Goal: Task Accomplishment & Management: Complete application form

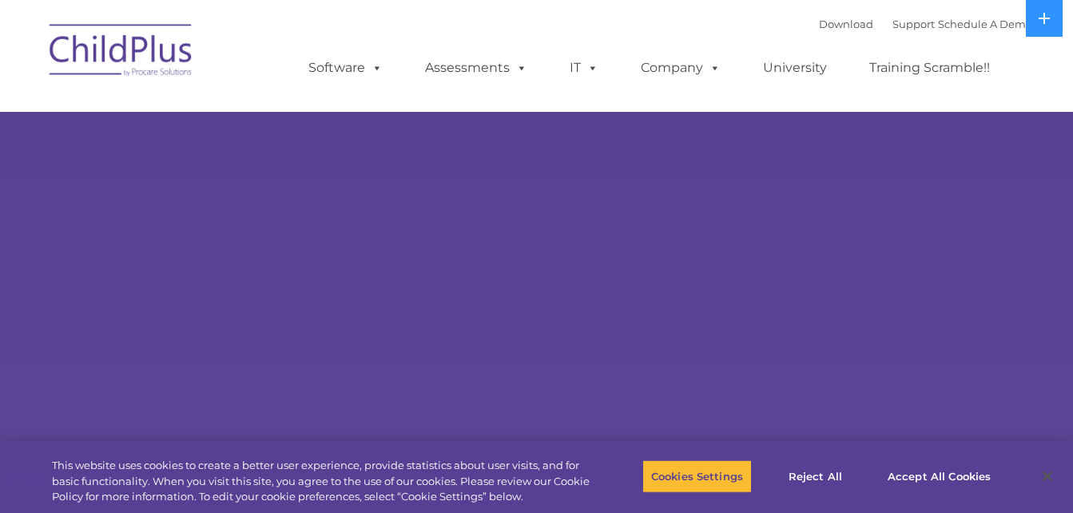
select select "MEDIUM"
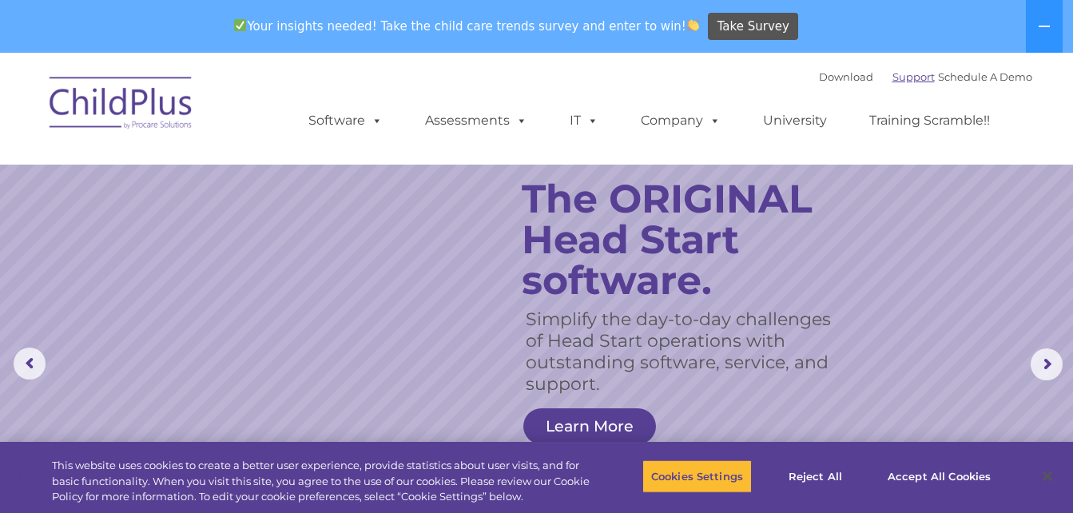
click at [892, 77] on link "Support" at bounding box center [913, 76] width 42 height 13
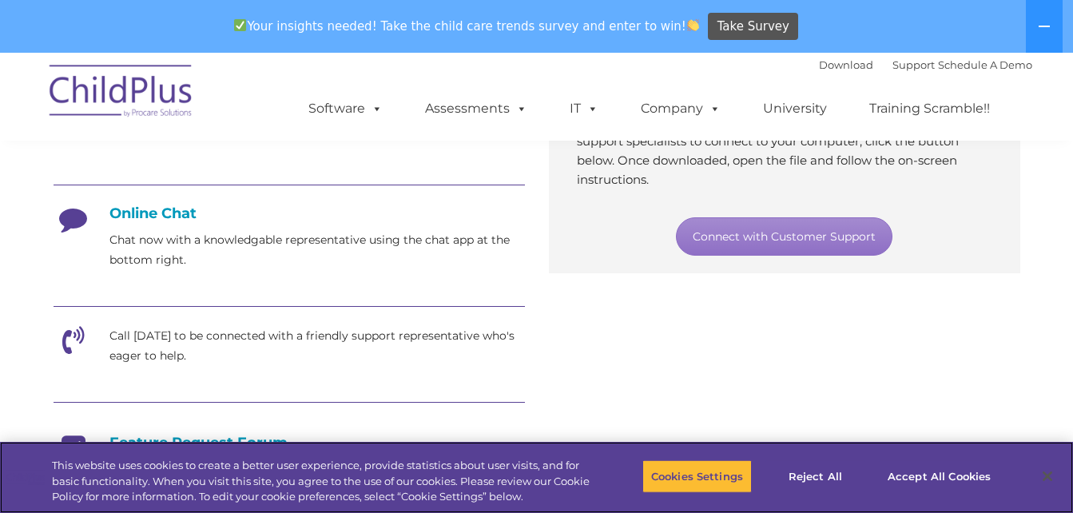
scroll to position [387, 0]
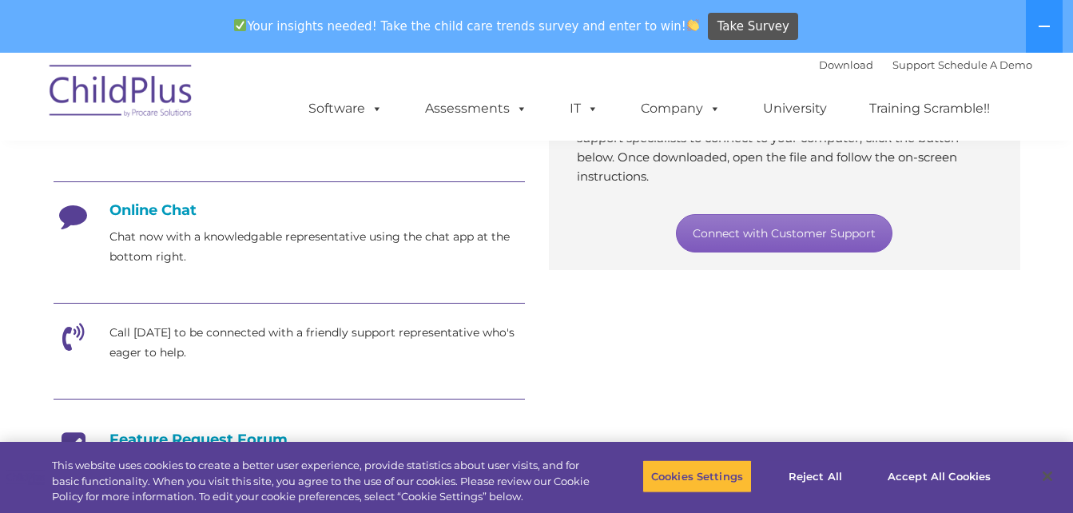
click at [775, 229] on link "Connect with Customer Support" at bounding box center [784, 233] width 216 height 38
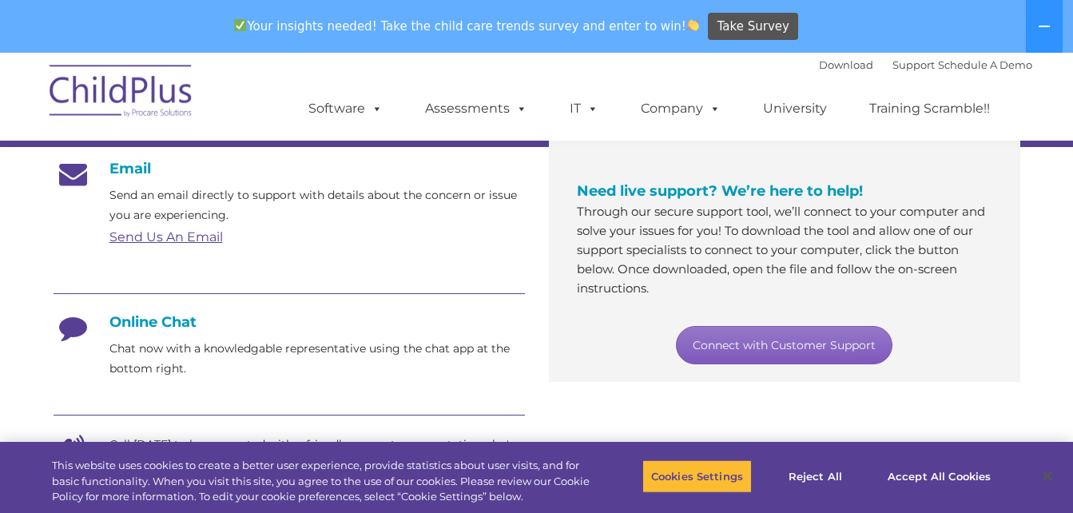
scroll to position [268, 0]
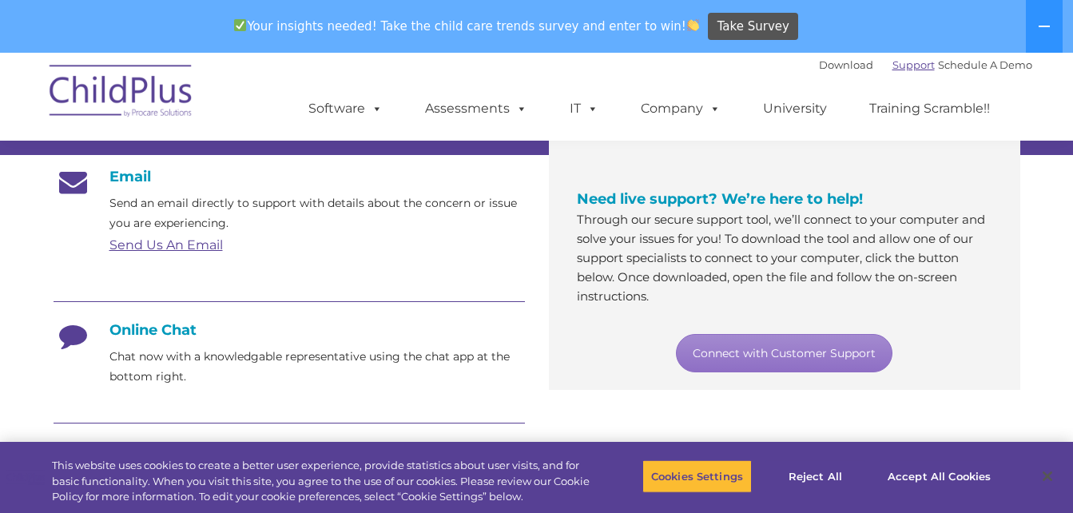
click at [892, 66] on link "Support" at bounding box center [913, 64] width 42 height 13
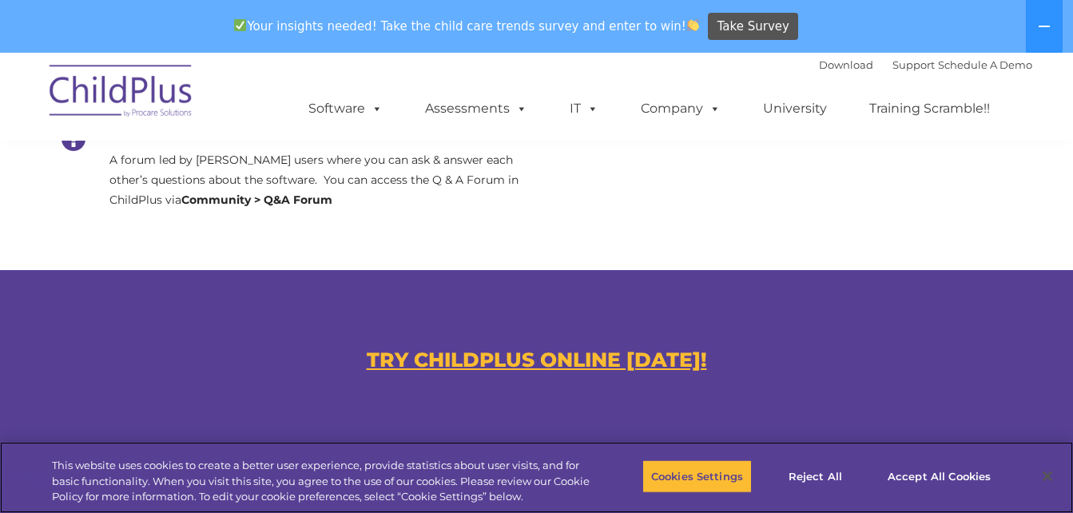
scroll to position [843, 0]
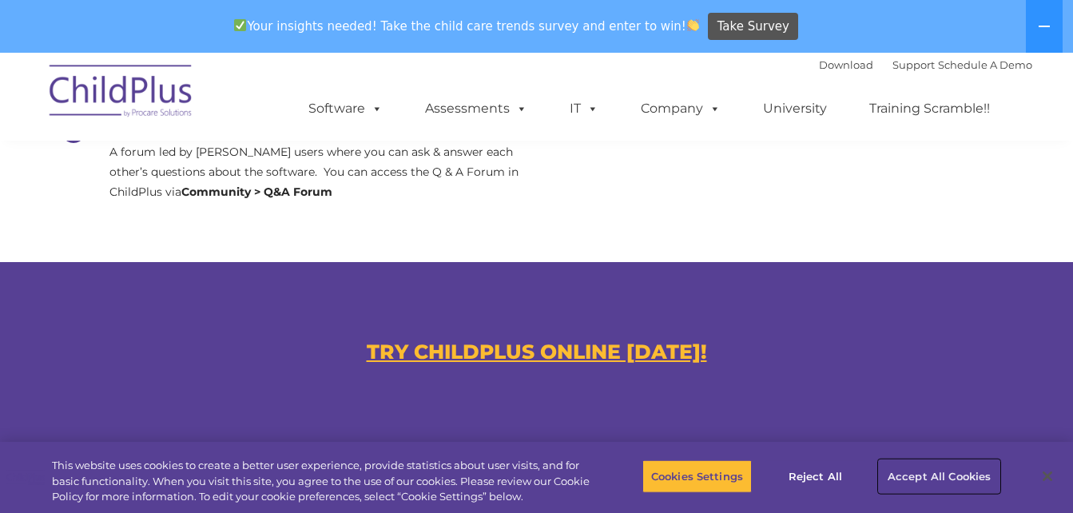
click at [919, 474] on button "Accept All Cookies" at bounding box center [939, 476] width 121 height 34
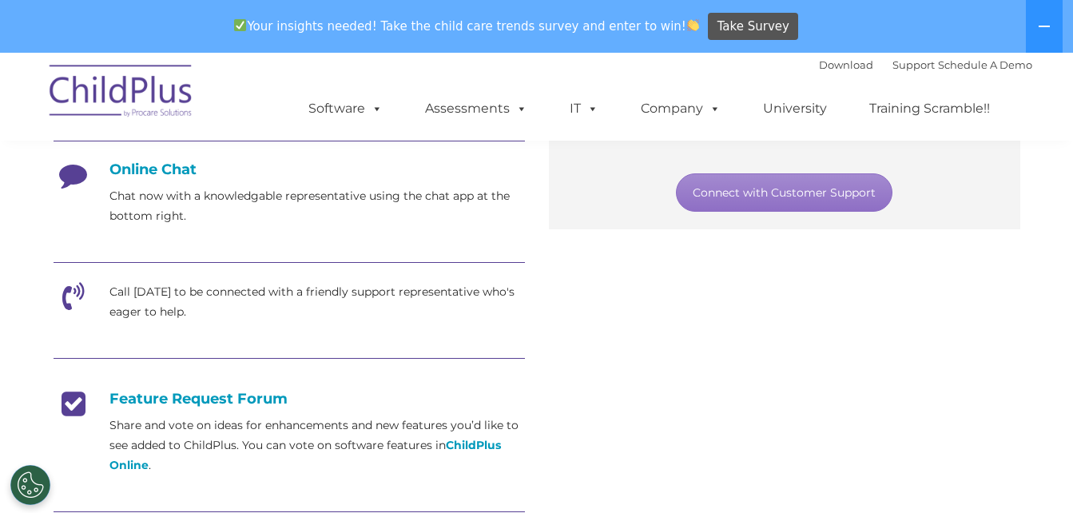
scroll to position [420, 0]
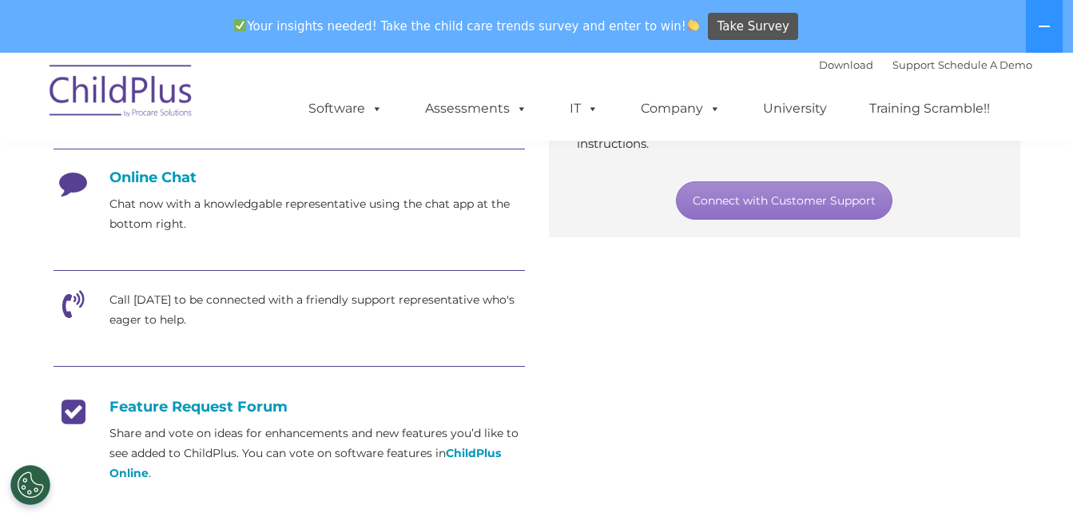
click at [69, 181] on icon at bounding box center [74, 189] width 40 height 40
click at [115, 179] on h4 "Online Chat" at bounding box center [289, 178] width 471 height 18
click at [23, 484] on button "Cookies Settings" at bounding box center [30, 485] width 40 height 40
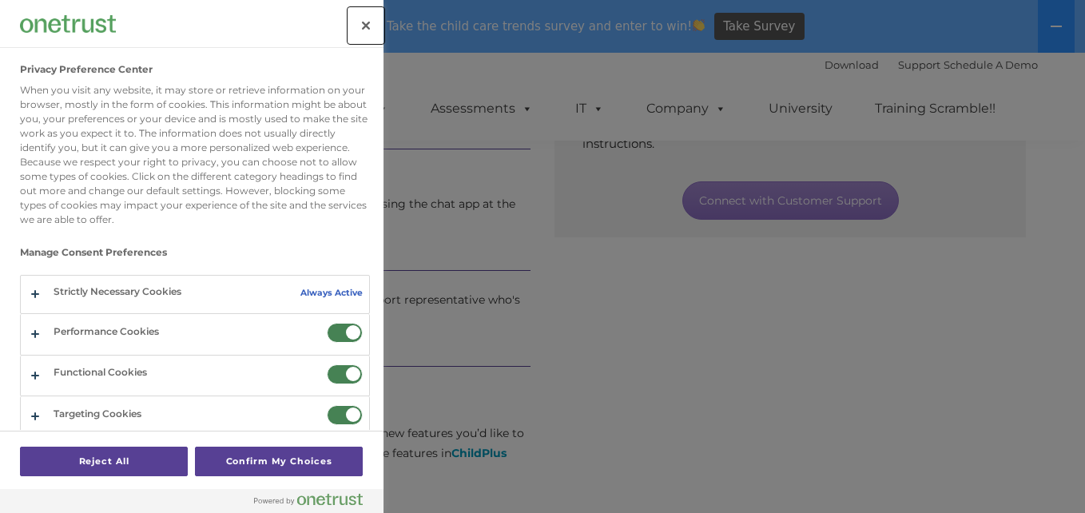
click at [362, 22] on button "Close" at bounding box center [365, 25] width 35 height 35
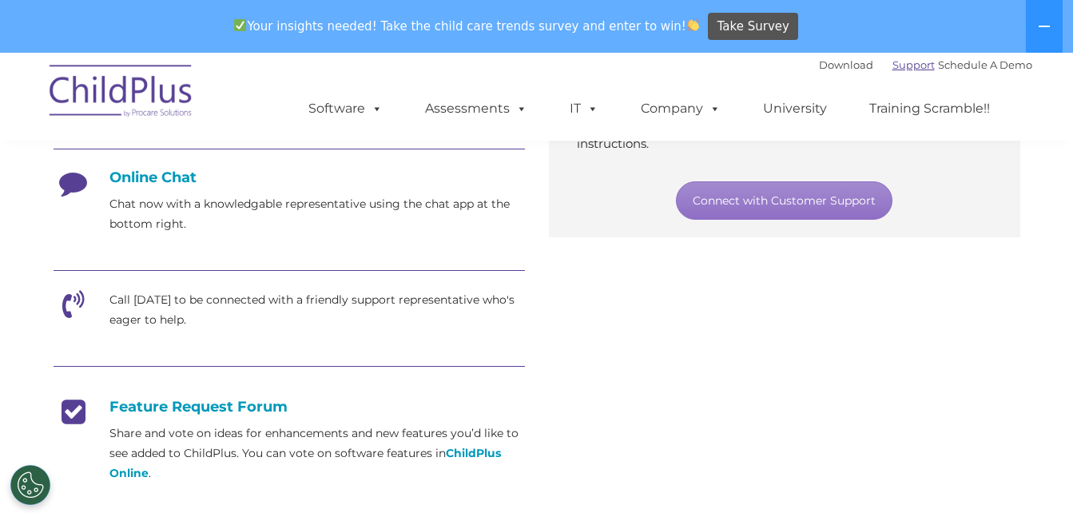
click at [892, 64] on link "Support" at bounding box center [913, 64] width 42 height 13
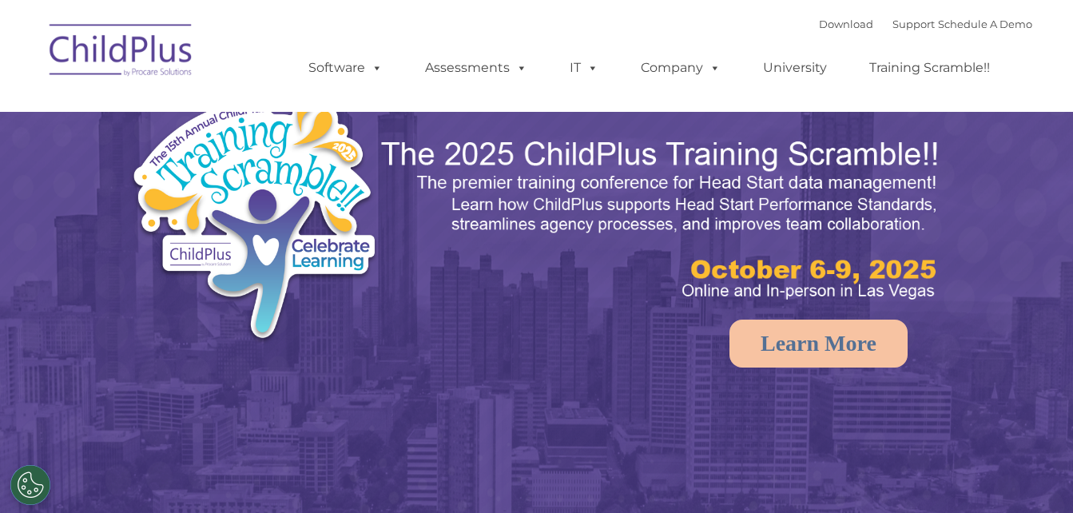
select select "MEDIUM"
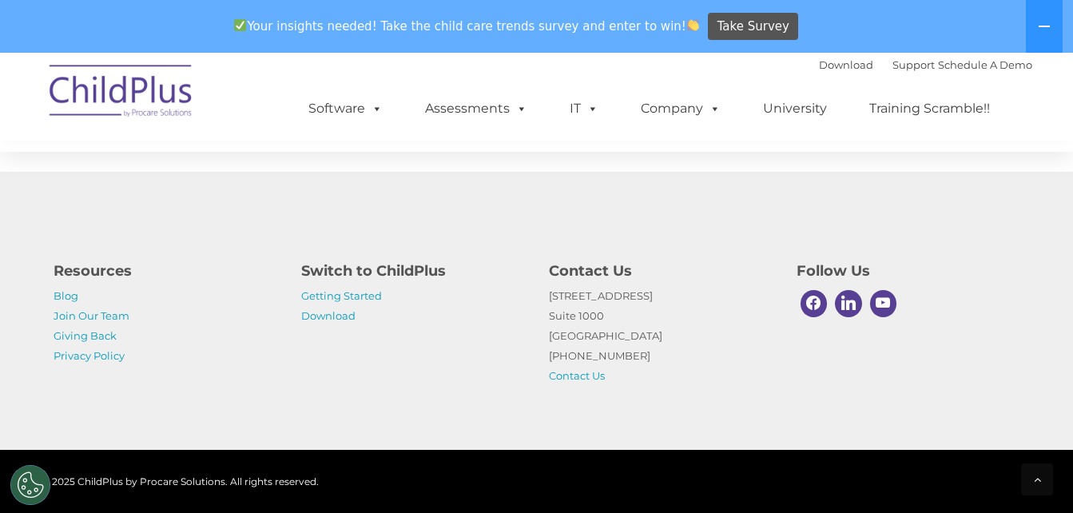
scroll to position [1922, 0]
click at [580, 381] on link "Contact Us" at bounding box center [577, 375] width 56 height 13
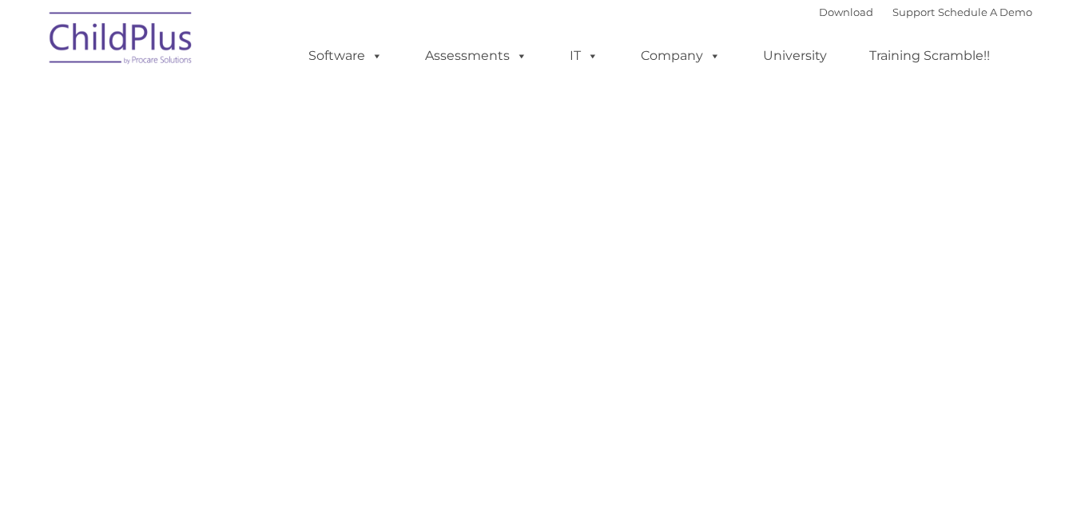
select select "MEDIUM"
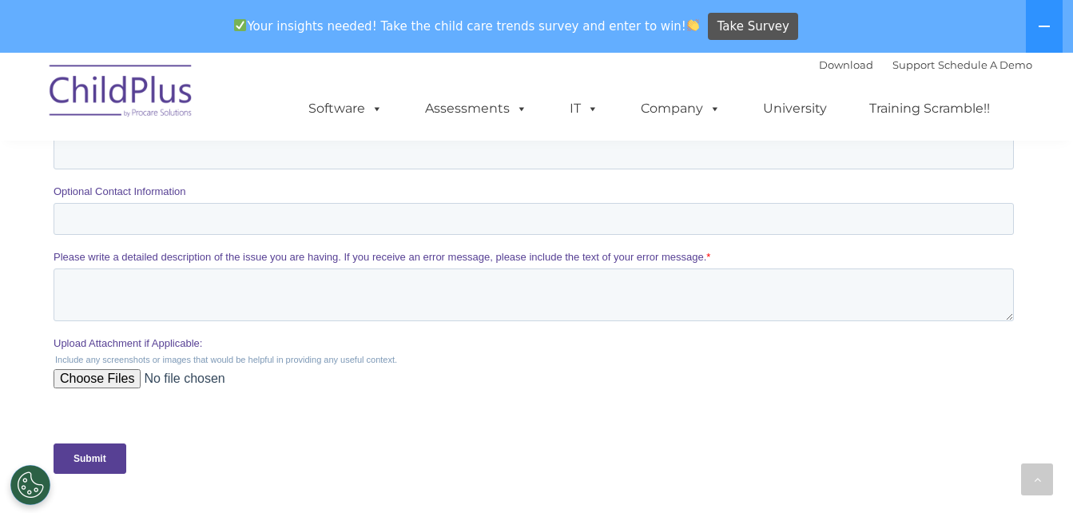
scroll to position [554, 0]
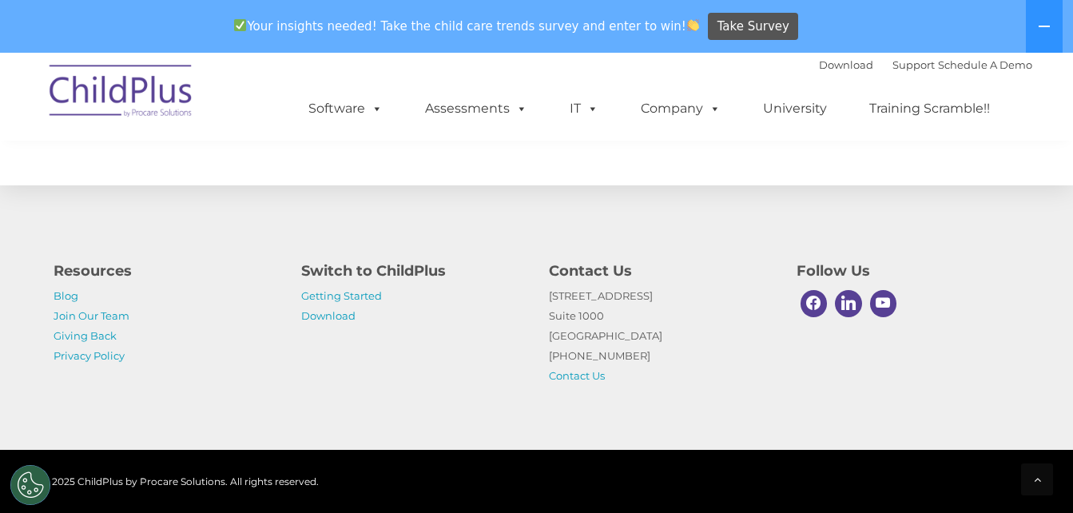
scroll to position [2597, 0]
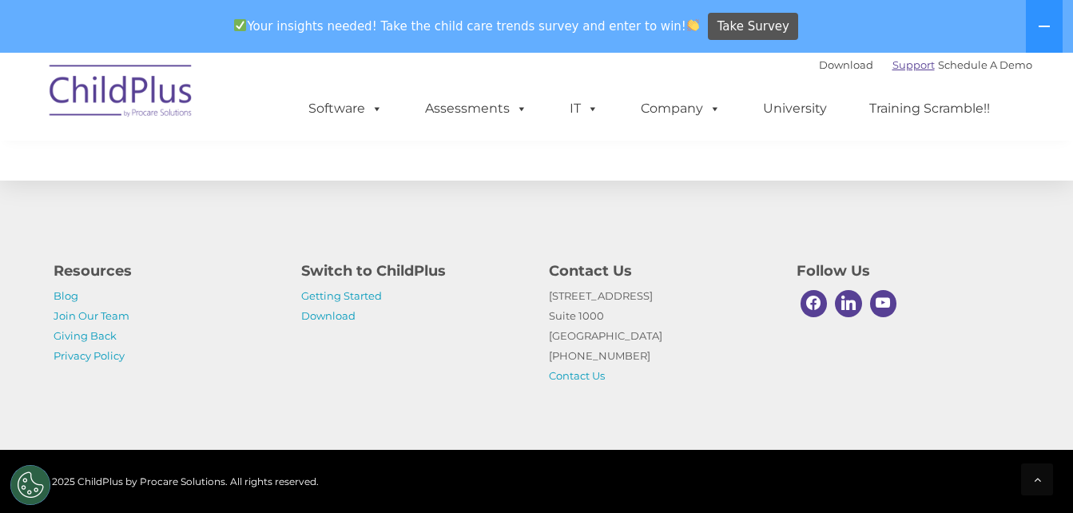
click at [892, 68] on link "Support" at bounding box center [913, 64] width 42 height 13
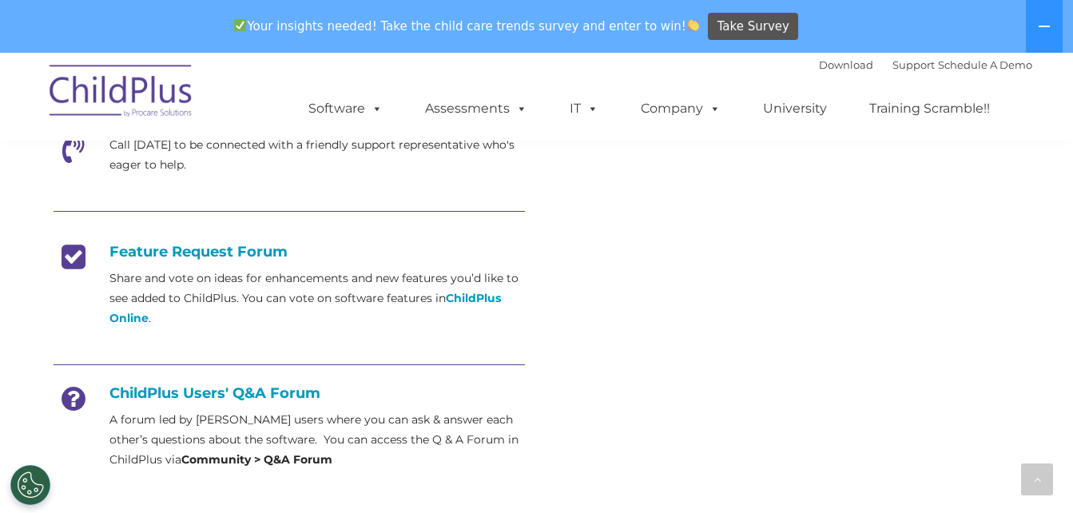
scroll to position [517, 0]
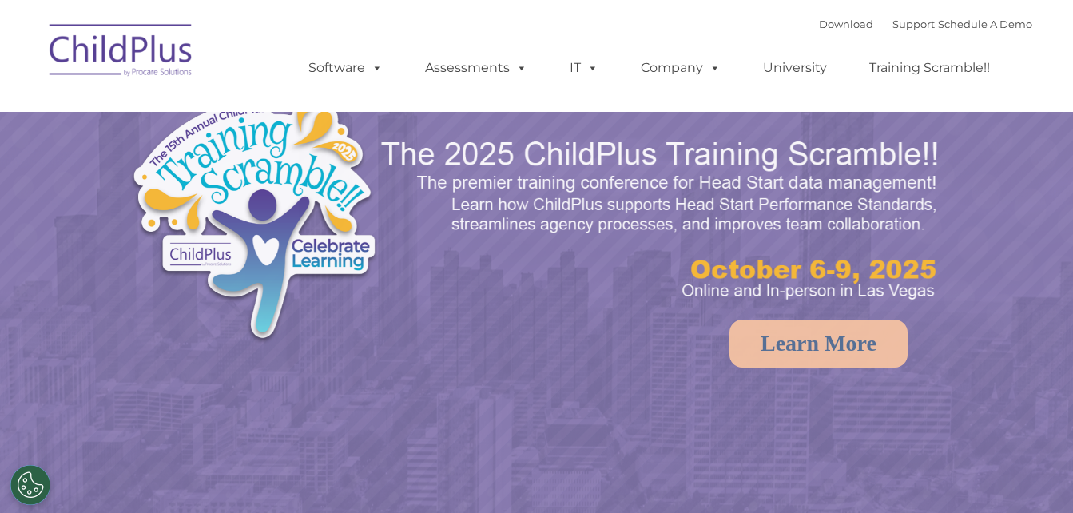
select select "MEDIUM"
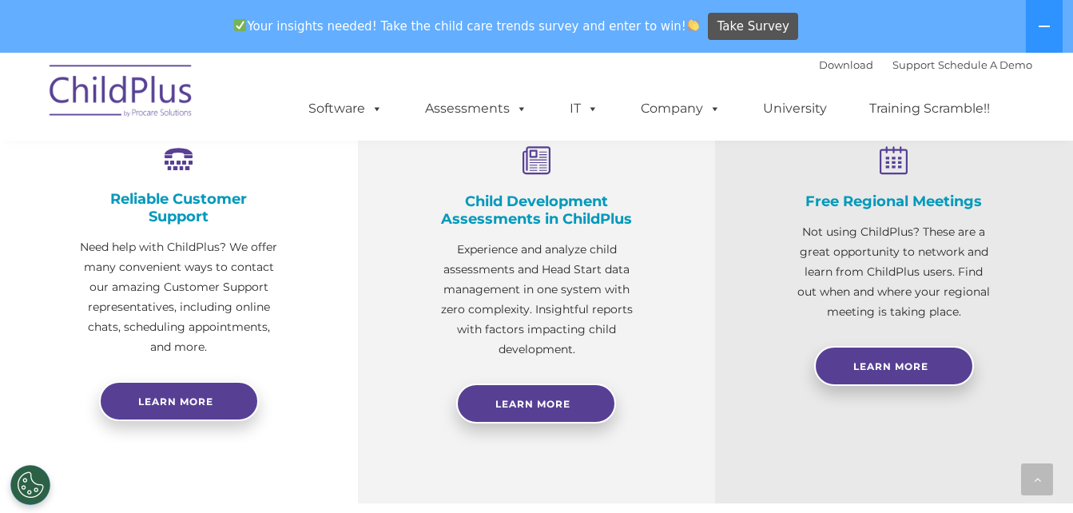
scroll to position [621, 0]
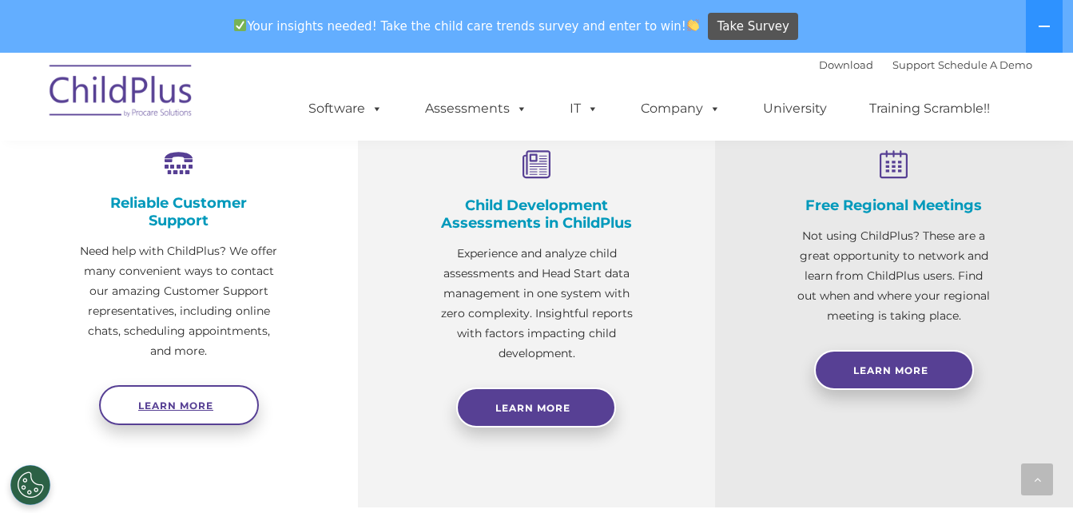
click at [170, 402] on span "Learn more" at bounding box center [175, 405] width 75 height 12
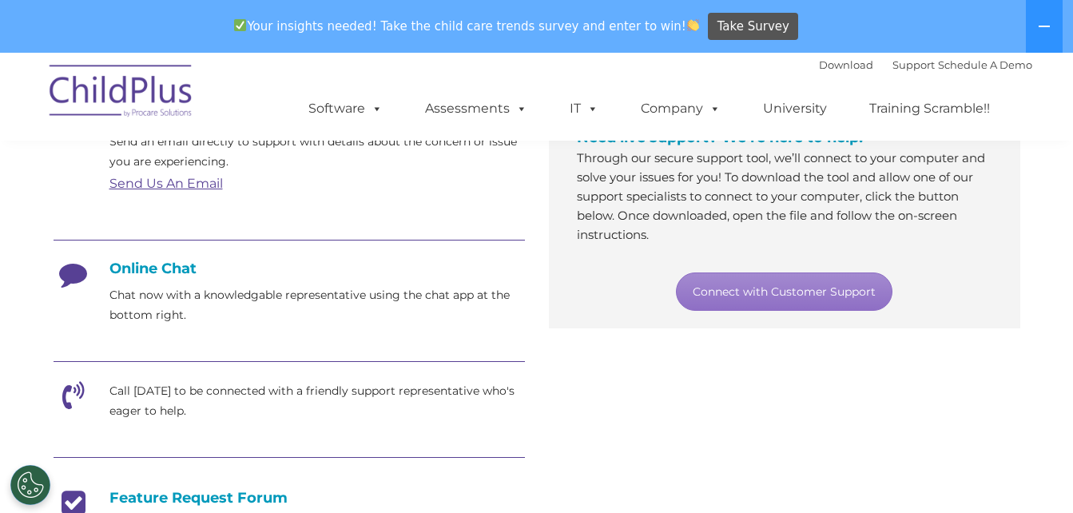
scroll to position [332, 0]
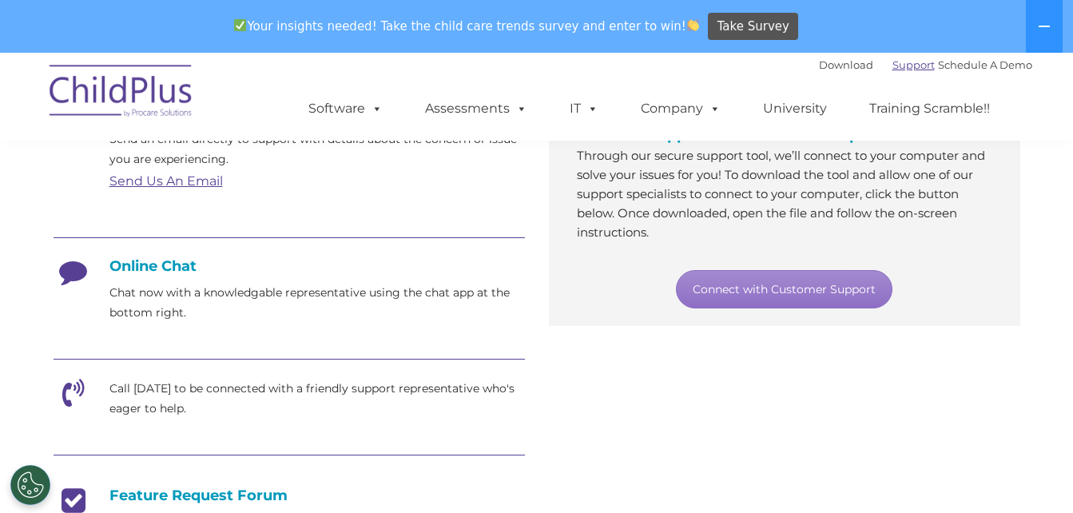
click at [899, 66] on link "Support" at bounding box center [913, 64] width 42 height 13
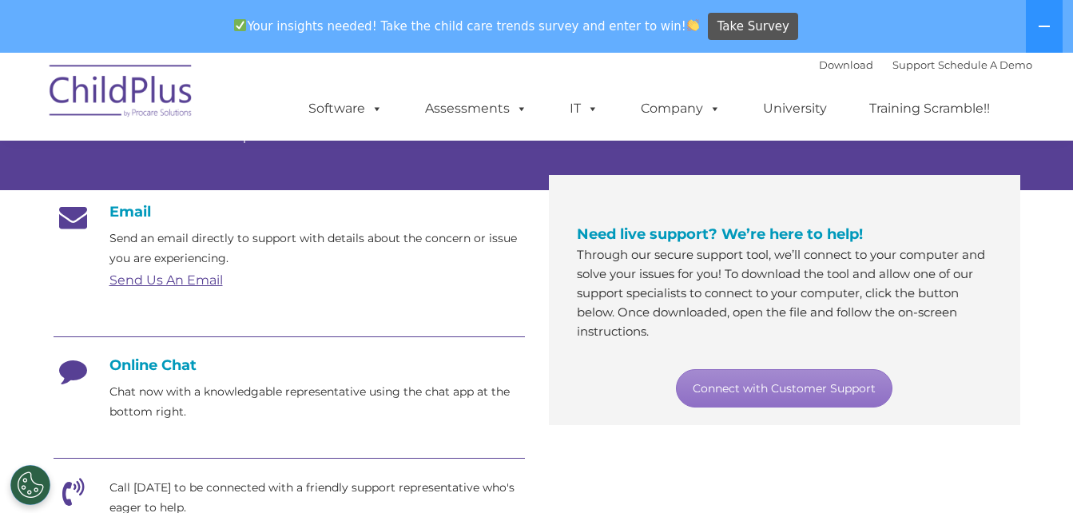
scroll to position [235, 0]
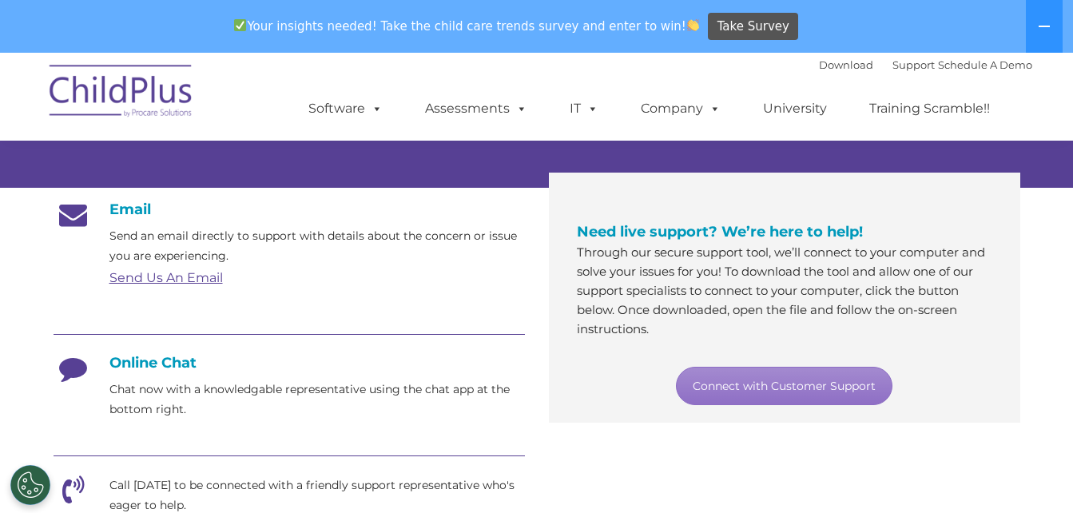
click at [157, 278] on link "Send Us An Email" at bounding box center [165, 277] width 113 height 15
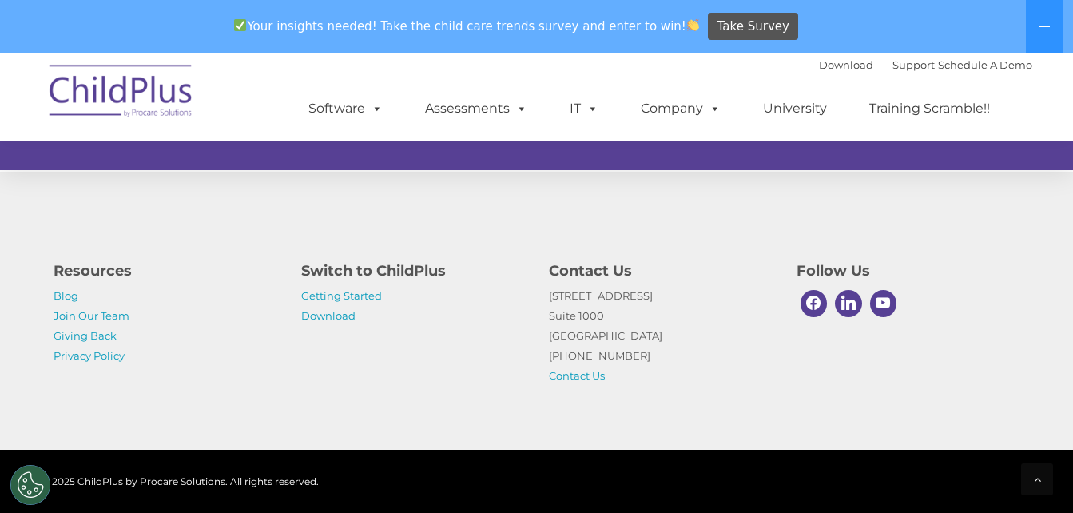
scroll to position [1131, 0]
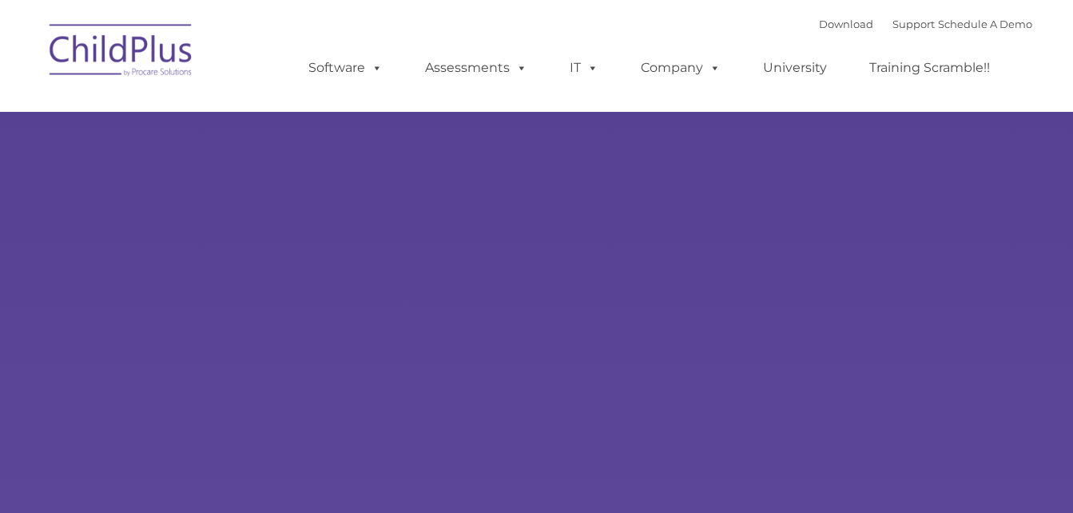
type input ""
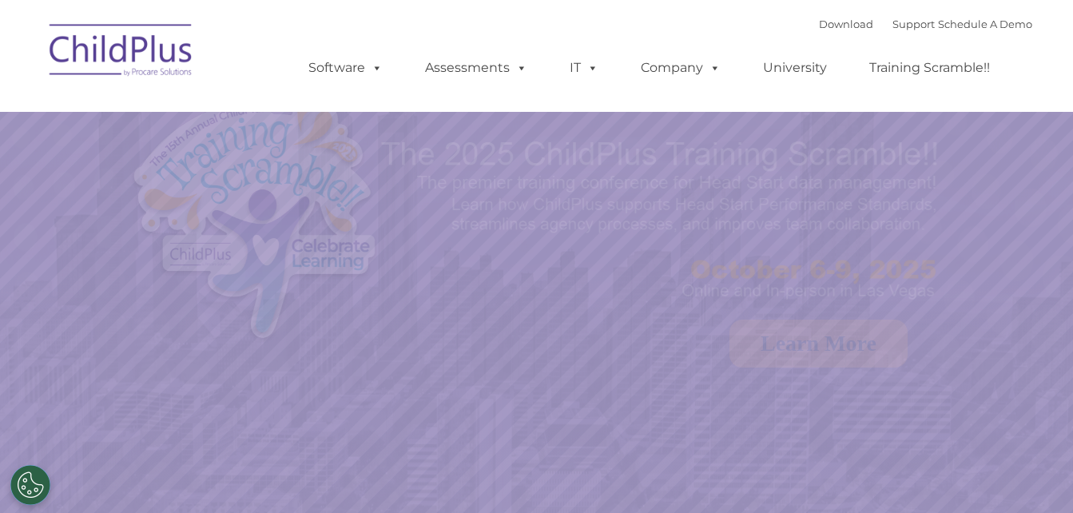
select select "MEDIUM"
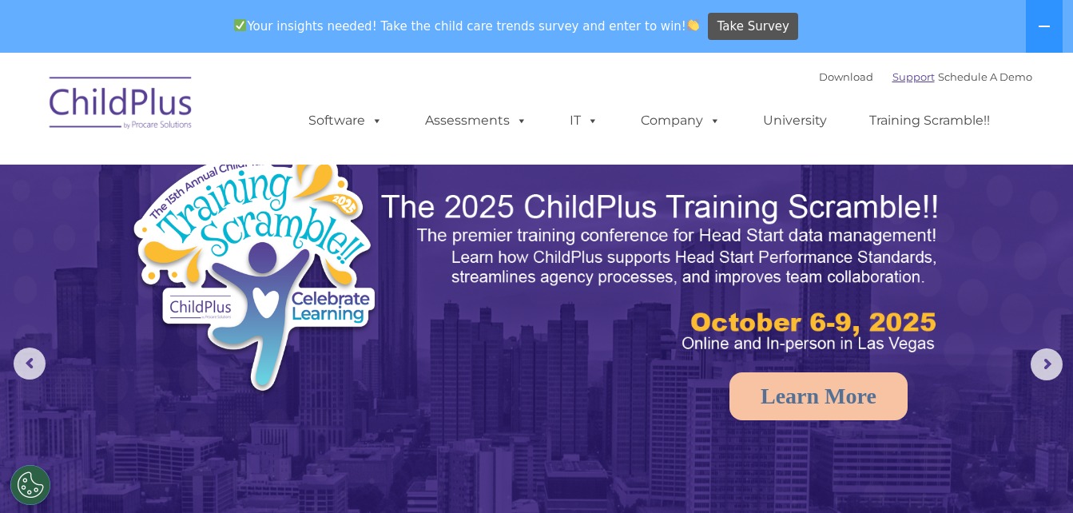
click at [892, 73] on link "Support" at bounding box center [913, 76] width 42 height 13
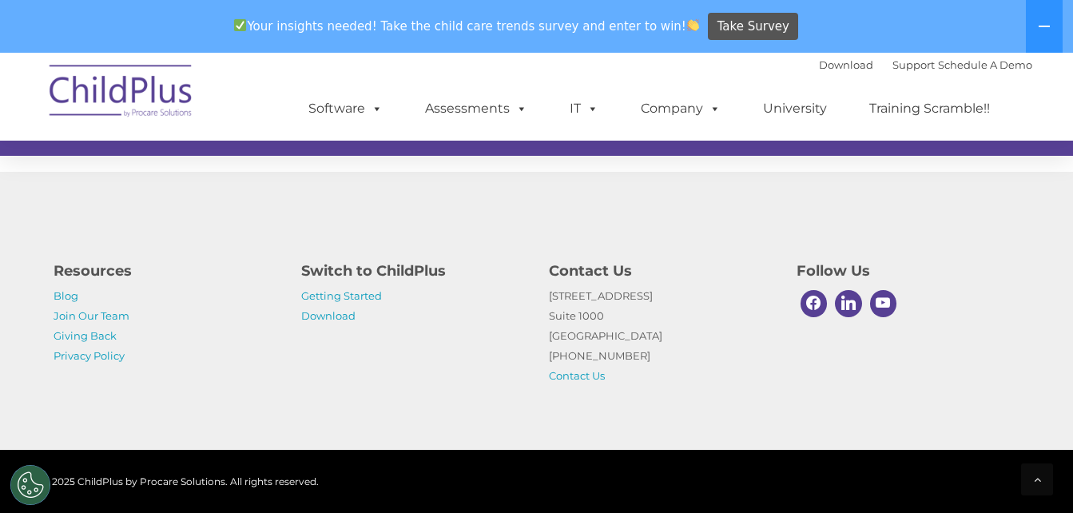
scroll to position [1131, 0]
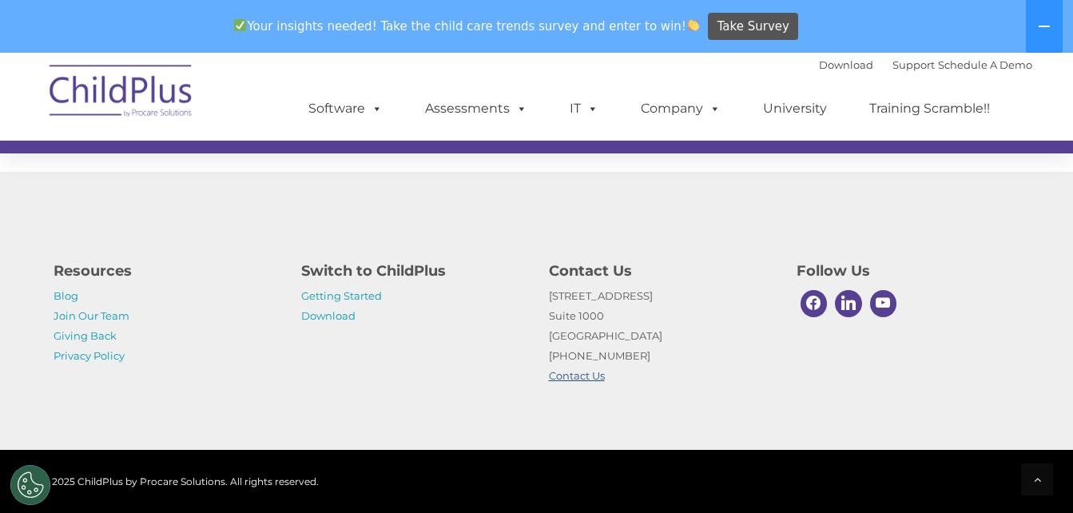
click at [571, 379] on link "Contact Us" at bounding box center [577, 375] width 56 height 13
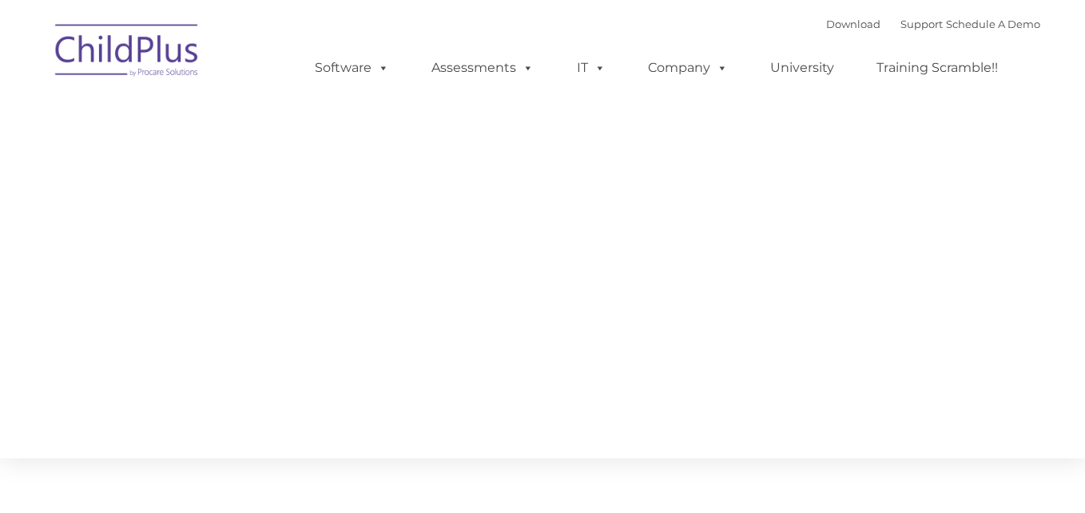
type input ""
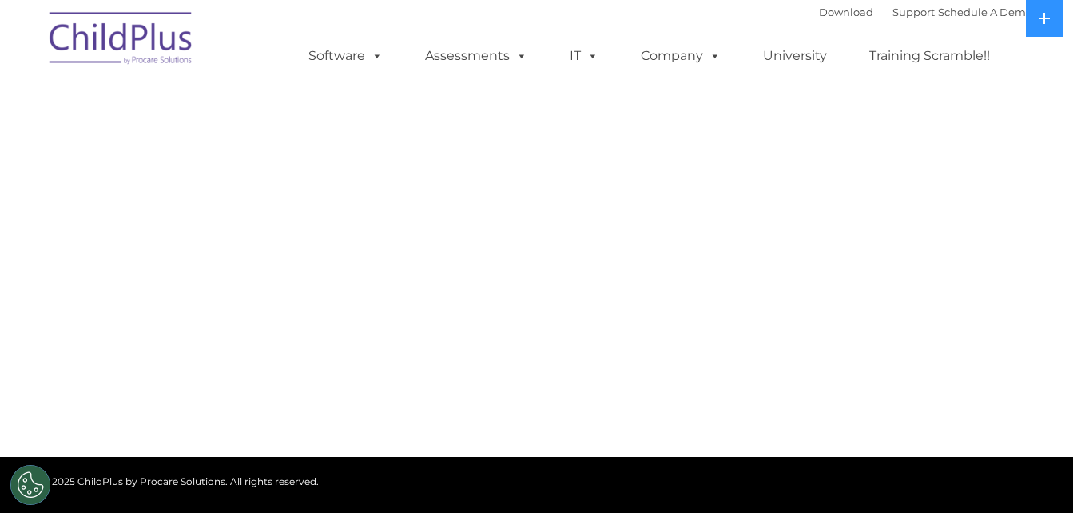
select select "MEDIUM"
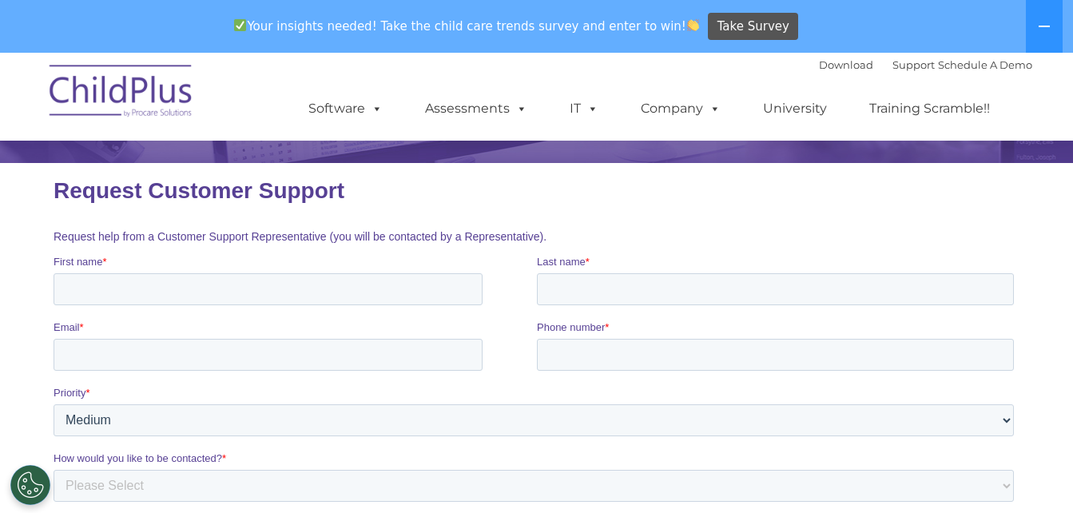
scroll to position [170, 0]
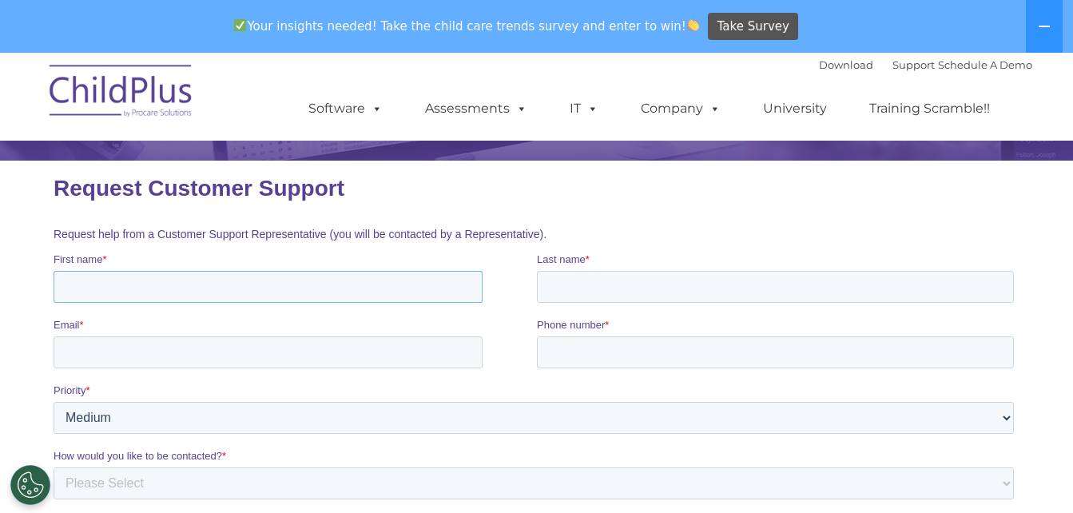
click at [110, 281] on input "First name *" at bounding box center [267, 287] width 429 height 32
type input "Lori"
click at [567, 284] on input "Last name *" at bounding box center [774, 287] width 477 height 32
type input "Lakes"
click at [285, 346] on input "Email *" at bounding box center [267, 352] width 429 height 32
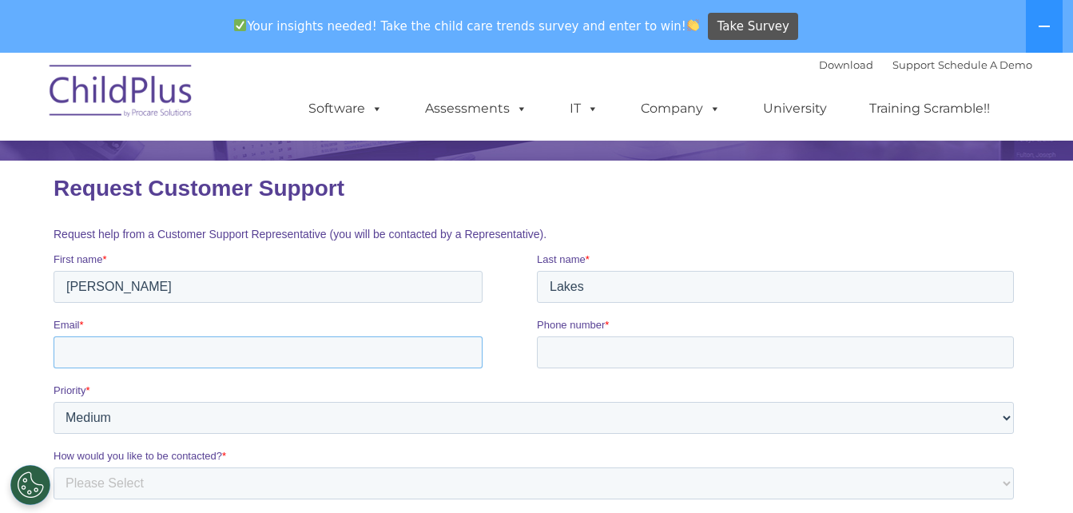
type input "llakes@rcs.k12.in.us"
click at [588, 353] on input "Phone number *" at bounding box center [774, 352] width 477 height 32
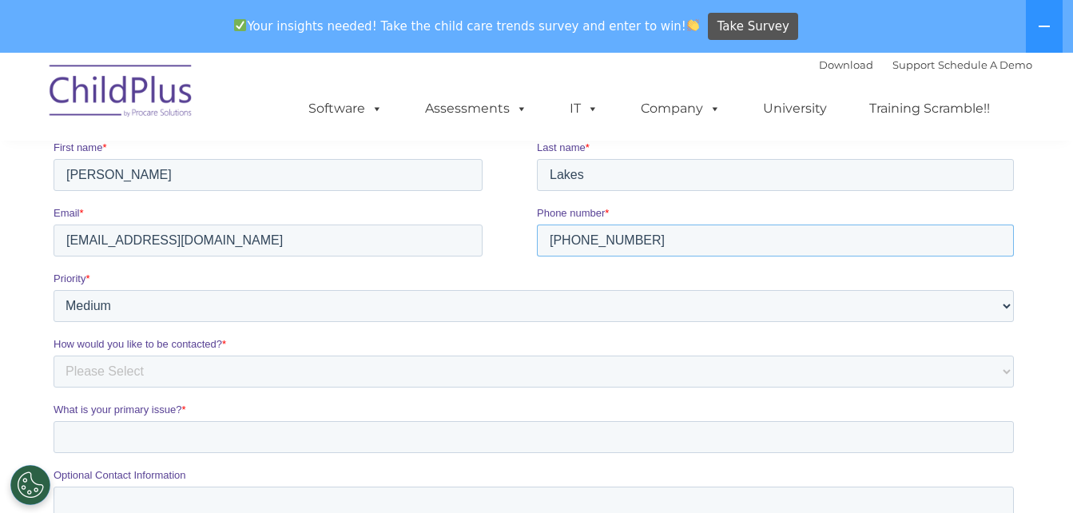
scroll to position [328, 0]
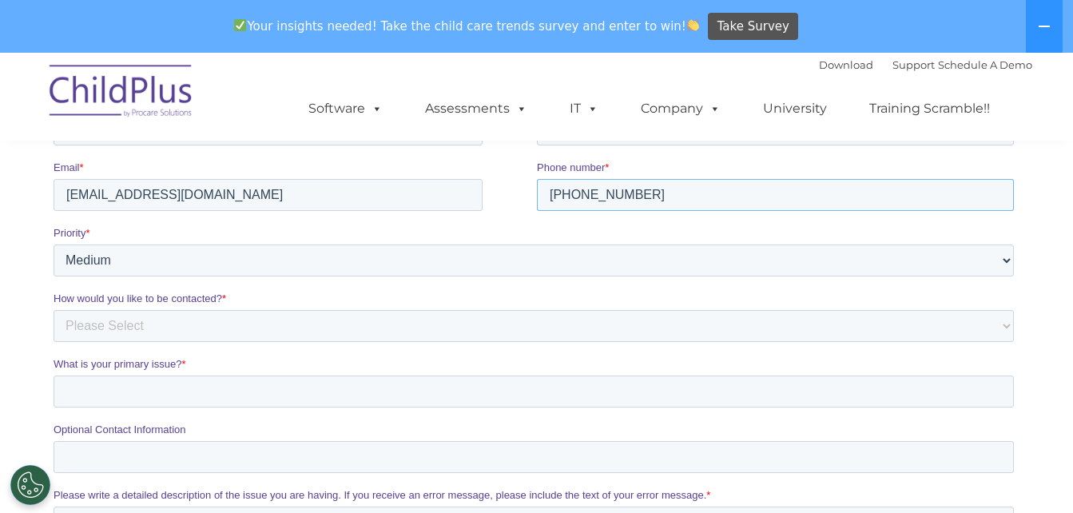
type input "765-312-2696"
click at [217, 270] on select "Please Select Low Medium High" at bounding box center [533, 260] width 960 height 32
select select "HIGH"
click at [53, 244] on select "Please Select Low Medium High" at bounding box center [533, 260] width 960 height 32
click at [159, 328] on select "Please Select Phone Email" at bounding box center [533, 326] width 960 height 32
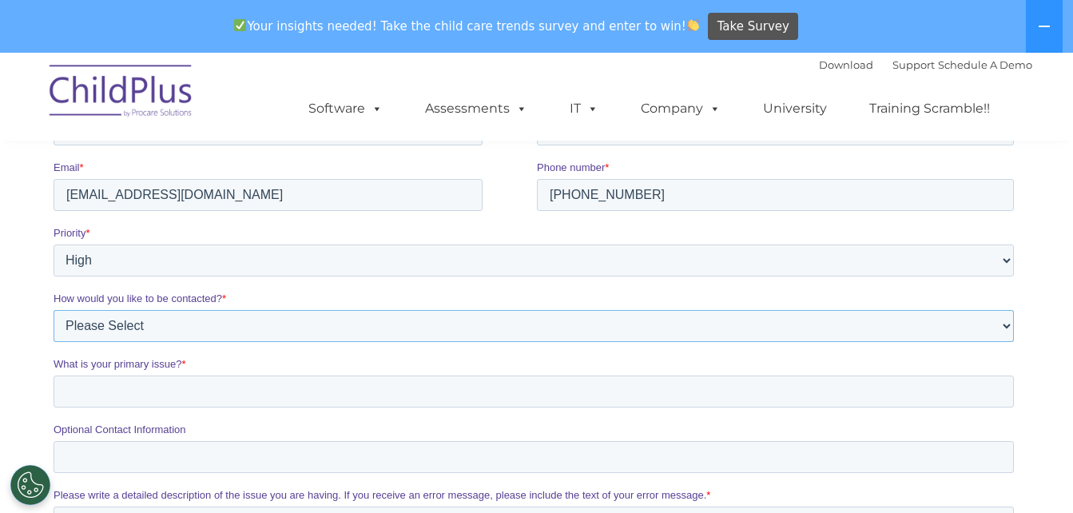
select select "Email"
click at [53, 310] on select "Please Select Phone Email" at bounding box center [533, 326] width 960 height 32
click at [135, 395] on input "What is your primary issue? *" at bounding box center [533, 391] width 960 height 32
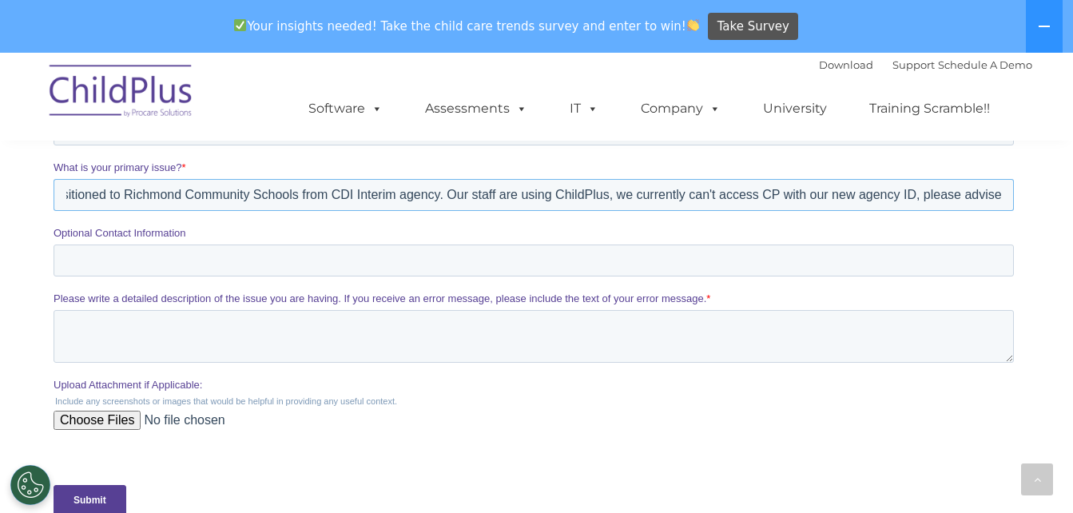
scroll to position [526, 0]
type input "Our Head Start agency transitioned to Richmond Community Schools from CDI Inter…"
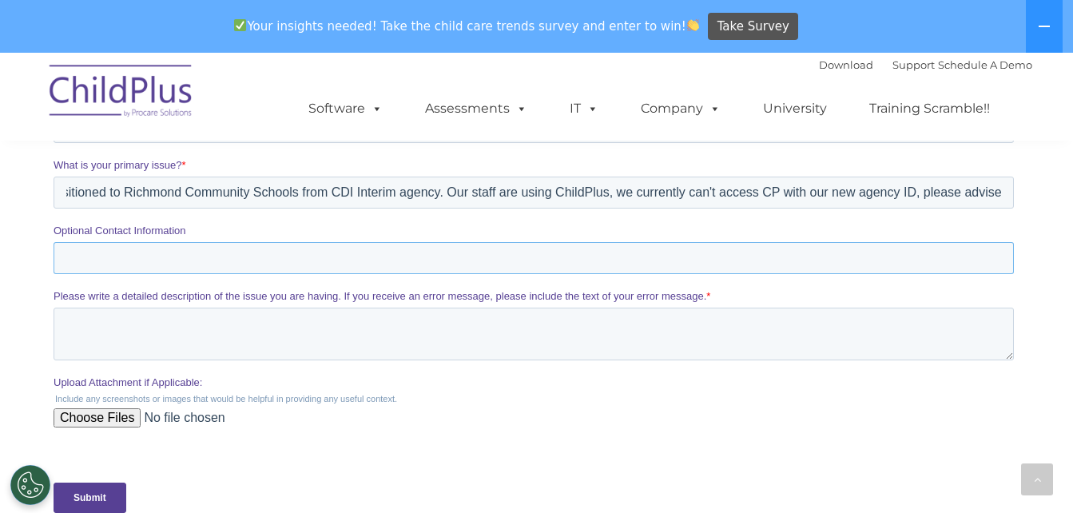
click at [113, 260] on input "Optional Contact Information" at bounding box center [533, 258] width 960 height 32
click at [102, 330] on textarea "Please write a detailed description of the issue you are having. If you receive…" at bounding box center [533, 334] width 960 height 53
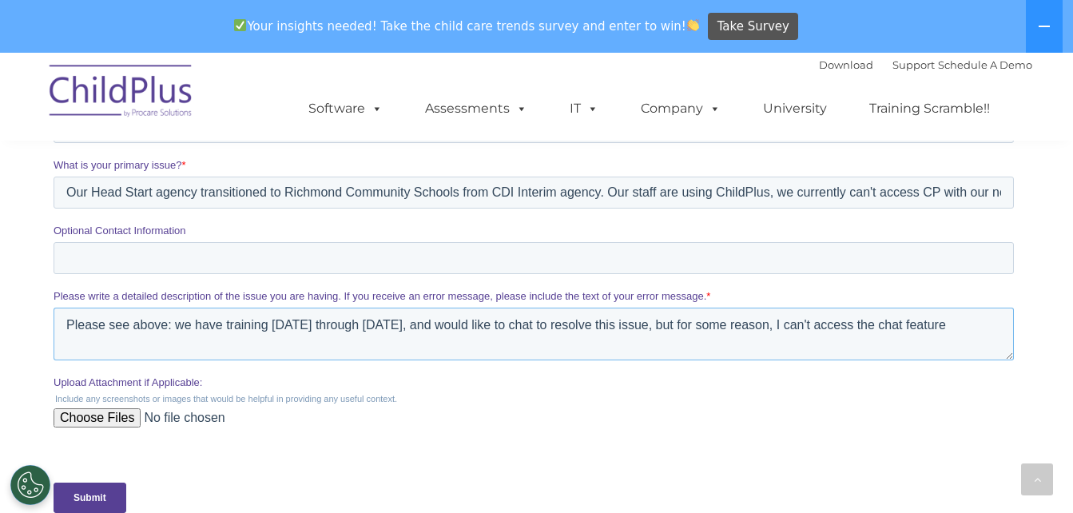
type textarea "Please see above: we have training today through Wednesday, and would like to c…"
click at [89, 496] on input "Submit" at bounding box center [89, 497] width 73 height 30
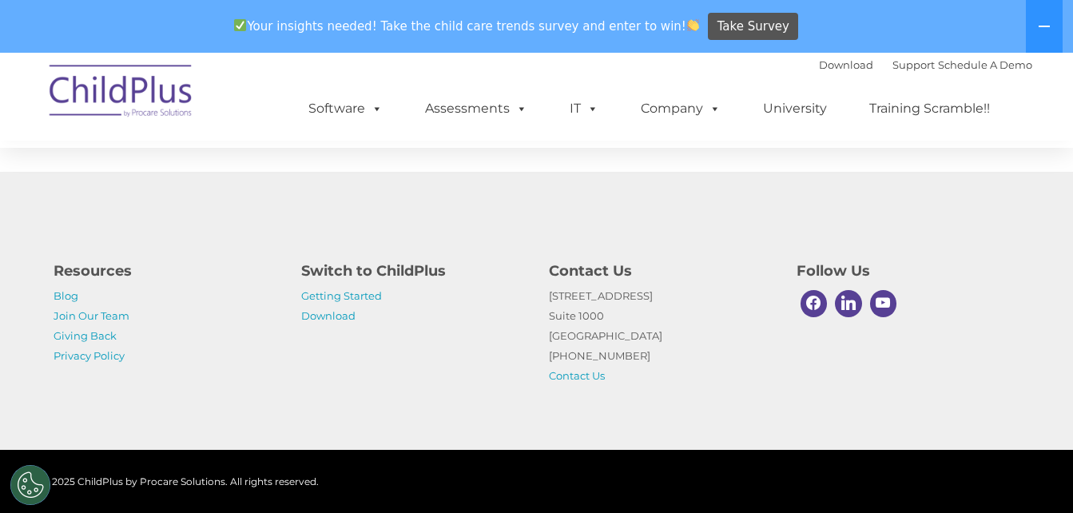
scroll to position [362, 0]
